Goal: Navigation & Orientation: Find specific page/section

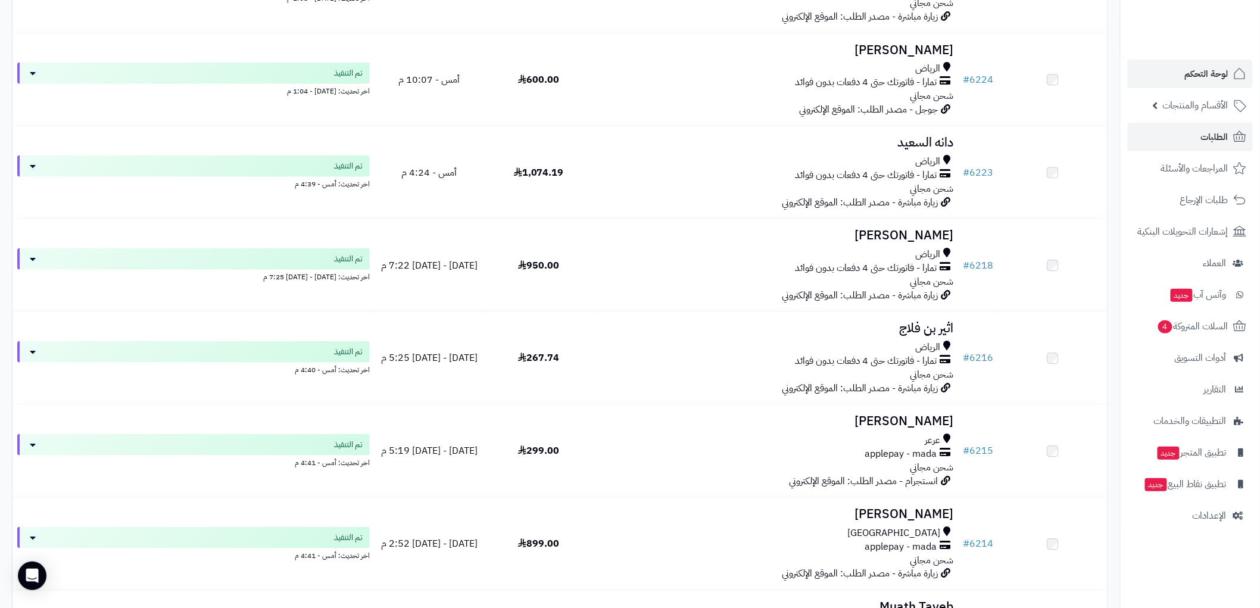
scroll to position [333, 0]
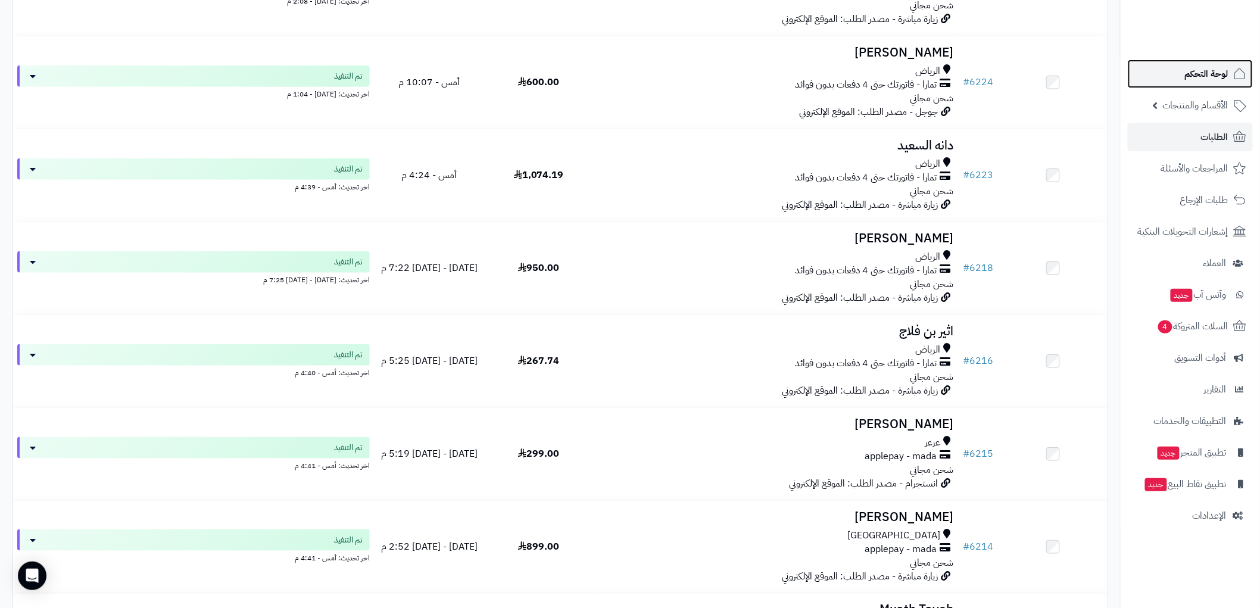
click at [1207, 72] on span "لوحة التحكم" at bounding box center [1206, 74] width 43 height 17
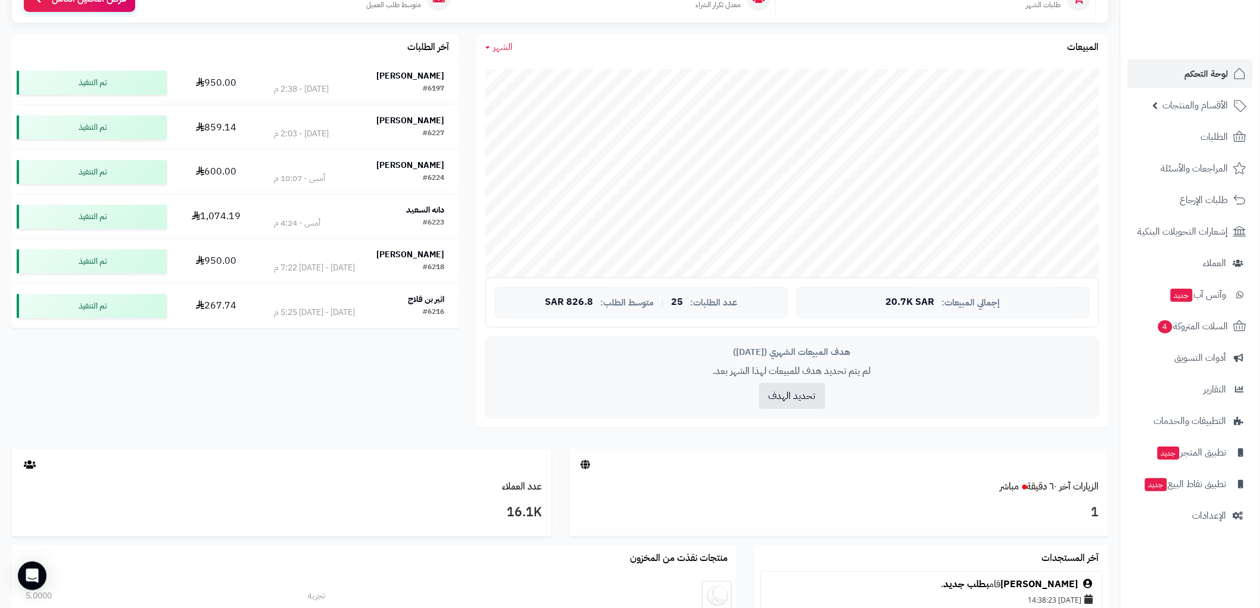
scroll to position [20, 0]
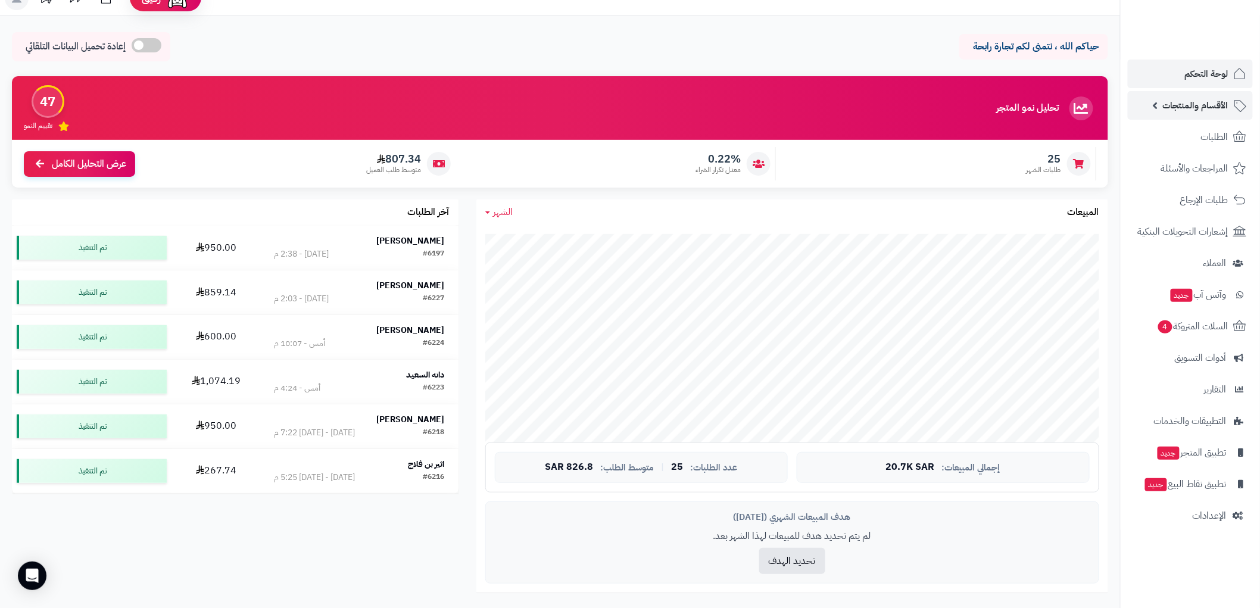
click at [1209, 105] on span "الأقسام والمنتجات" at bounding box center [1196, 105] width 66 height 17
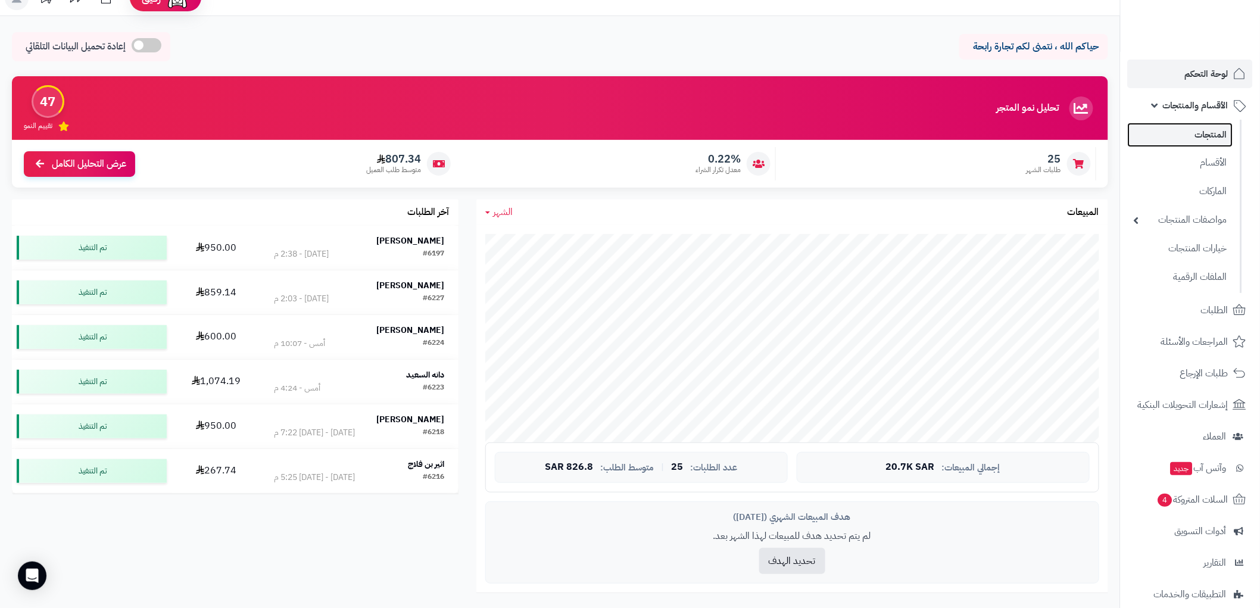
click at [1212, 136] on link "المنتجات" at bounding box center [1180, 135] width 105 height 24
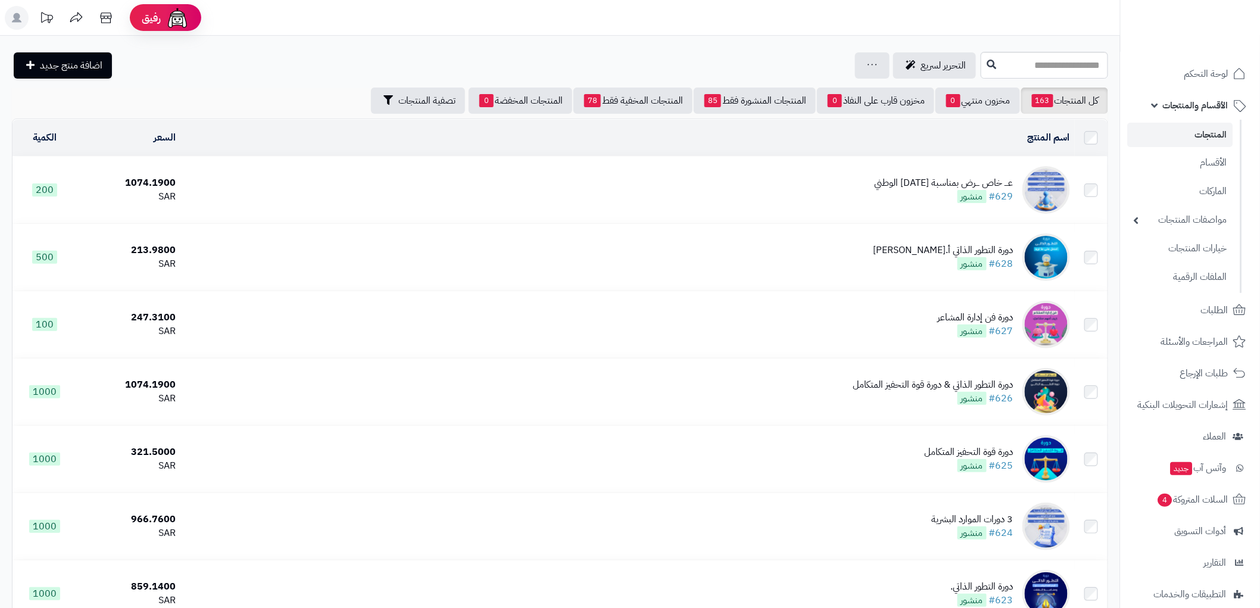
click at [1196, 101] on span "الأقسام والمنتجات" at bounding box center [1196, 105] width 66 height 17
click at [1152, 102] on link "الأقسام والمنتجات" at bounding box center [1190, 105] width 125 height 29
